Goal: Information Seeking & Learning: Learn about a topic

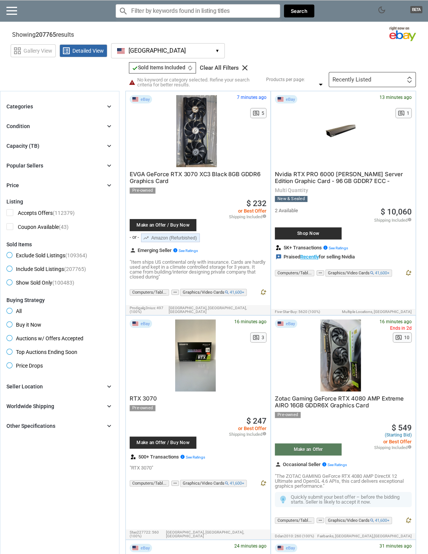
click at [10, 256] on span "Exclude Sold Listings (109364)" at bounding box center [46, 256] width 81 height 9
click at [110, 106] on icon "chevron_right" at bounding box center [109, 107] width 8 height 8
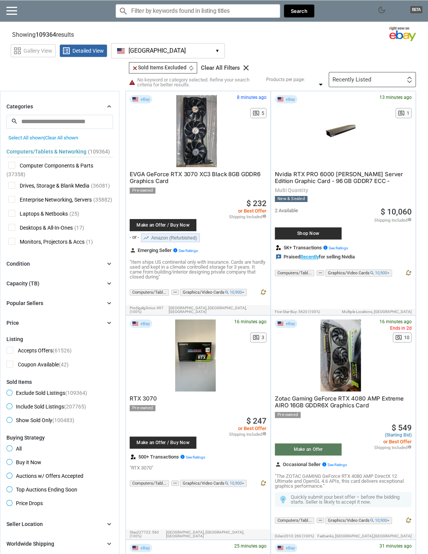
click at [9, 184] on span "Drives, Storage & Blank Media" at bounding box center [48, 186] width 81 height 9
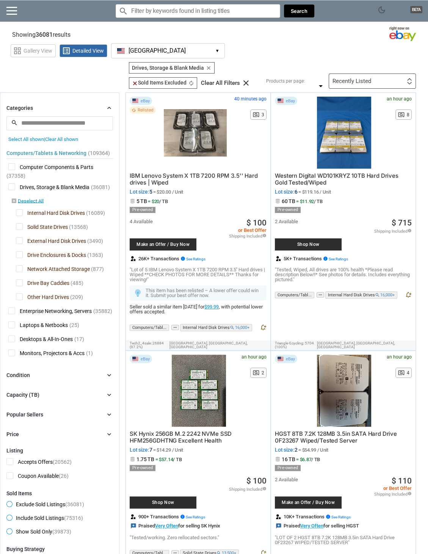
click at [17, 214] on span "Internal Hard Disk Drives" at bounding box center [50, 213] width 69 height 9
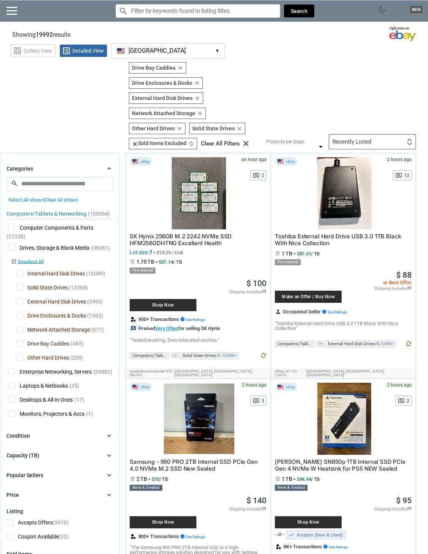
click at [20, 241] on div "Computers/Tablets & Networking (109364) [L1] Computer Components & Parts (37358…" at bounding box center [59, 312] width 106 height 218
click at [21, 300] on span "External Hard Disk Drives" at bounding box center [51, 302] width 70 height 9
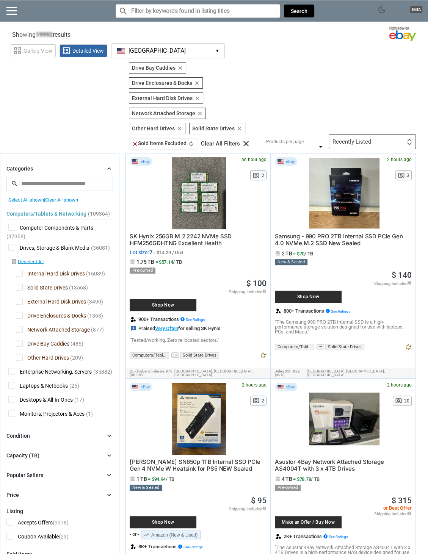
click at [19, 316] on span "Drive Enclosures & Docks" at bounding box center [51, 316] width 70 height 9
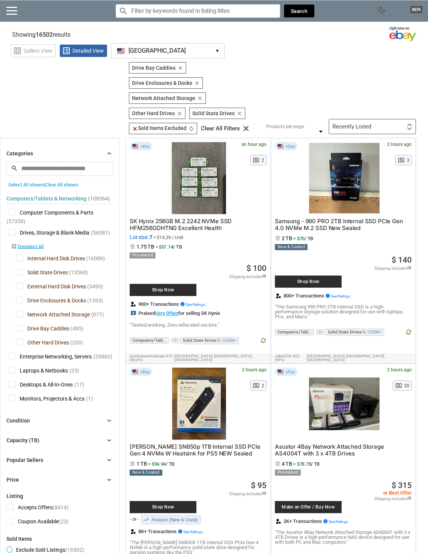
click at [18, 300] on span "Drive Enclosures & Docks" at bounding box center [51, 301] width 70 height 9
click at [20, 328] on span "Drive Bay Caddies" at bounding box center [42, 329] width 53 height 9
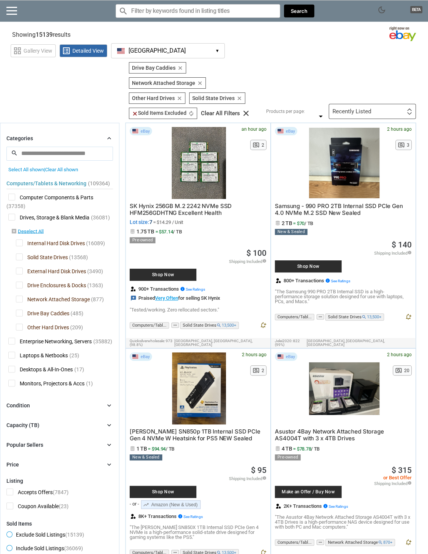
click at [20, 327] on span "Other Hard Drives" at bounding box center [42, 327] width 53 height 9
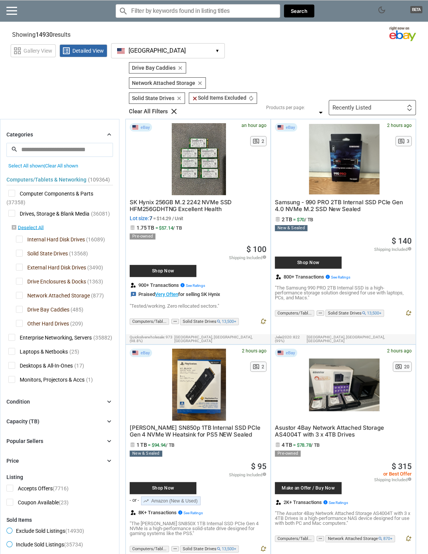
click at [21, 308] on span "Drive Bay Caddies" at bounding box center [42, 310] width 53 height 9
